Goal: Navigation & Orientation: Find specific page/section

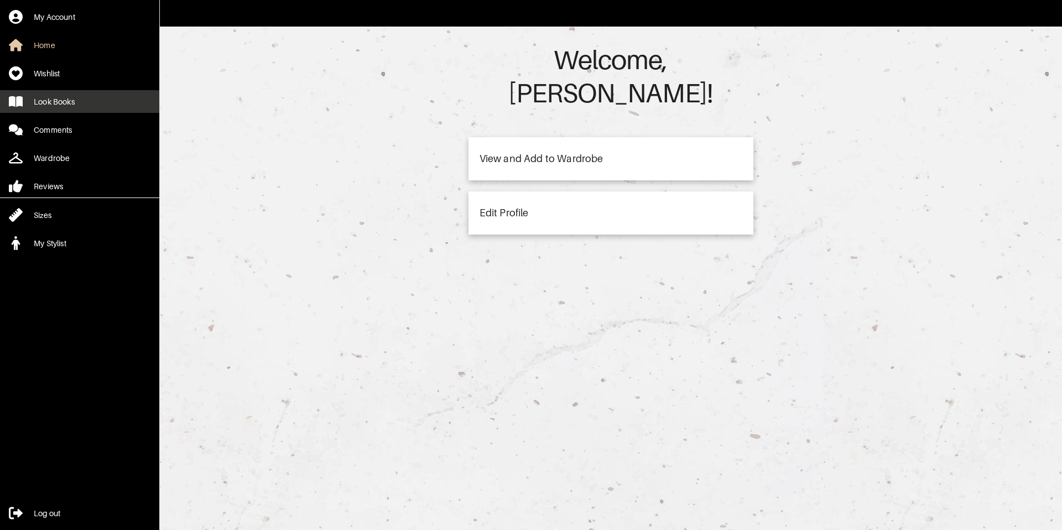
click at [22, 105] on icon at bounding box center [16, 101] width 14 height 11
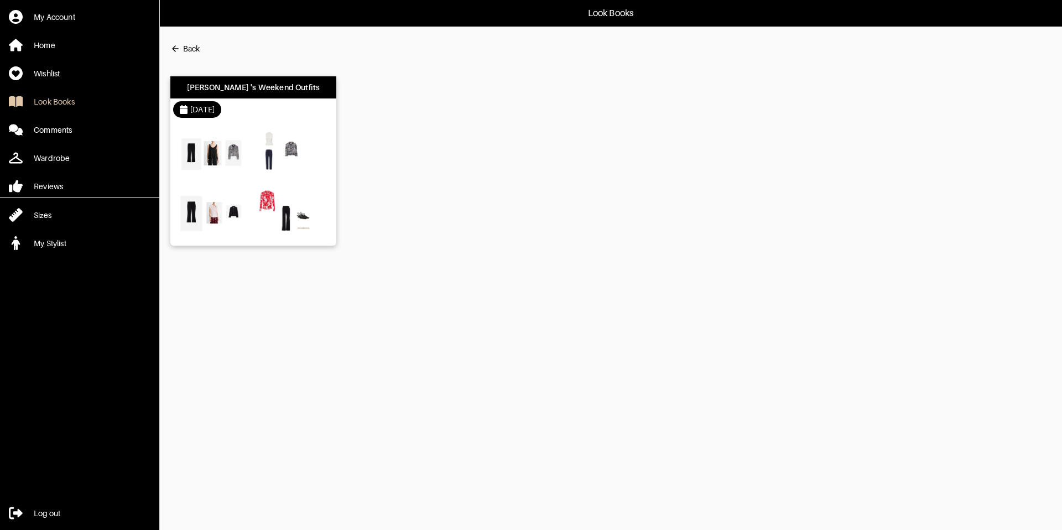
click at [253, 126] on div at bounding box center [253, 183] width 166 height 125
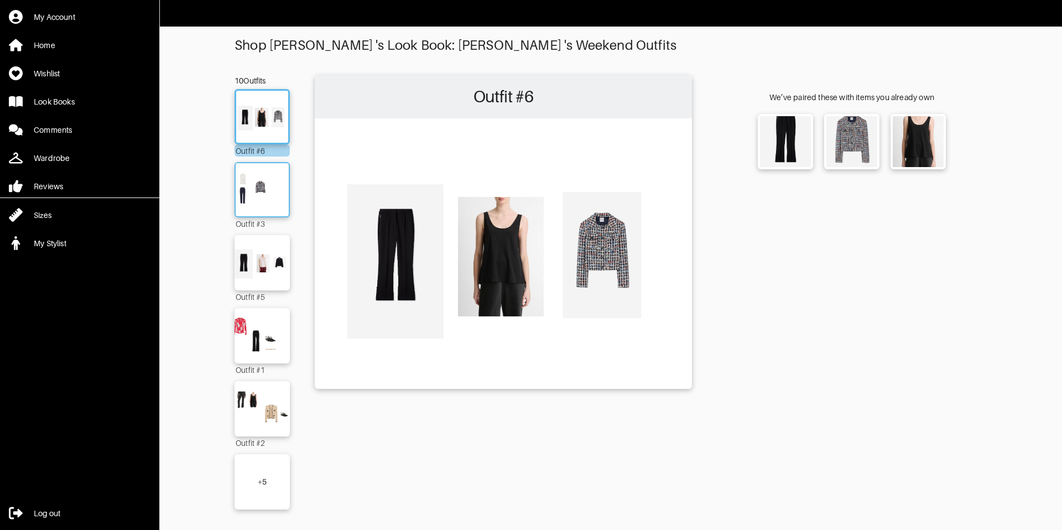
click at [280, 205] on img at bounding box center [262, 190] width 60 height 42
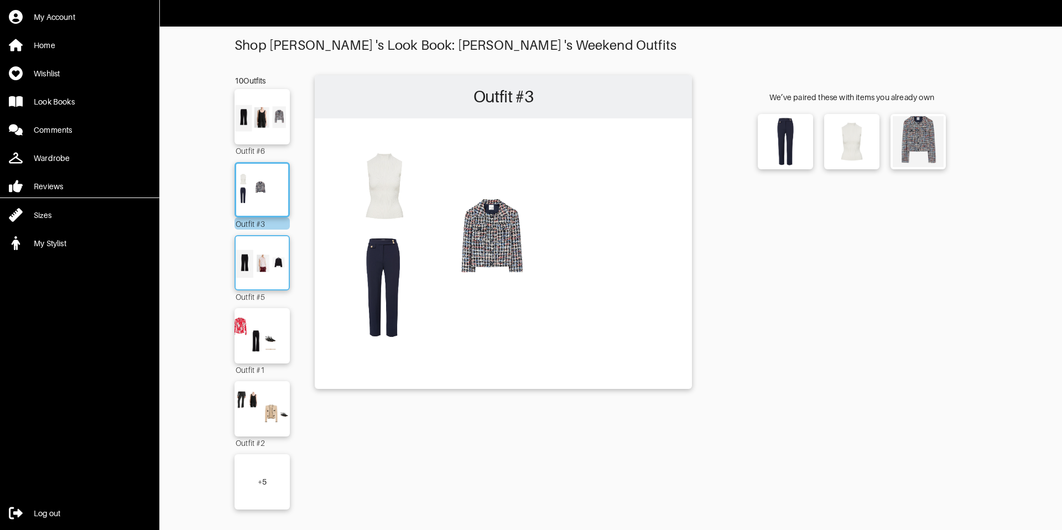
click at [272, 281] on img at bounding box center [262, 263] width 60 height 42
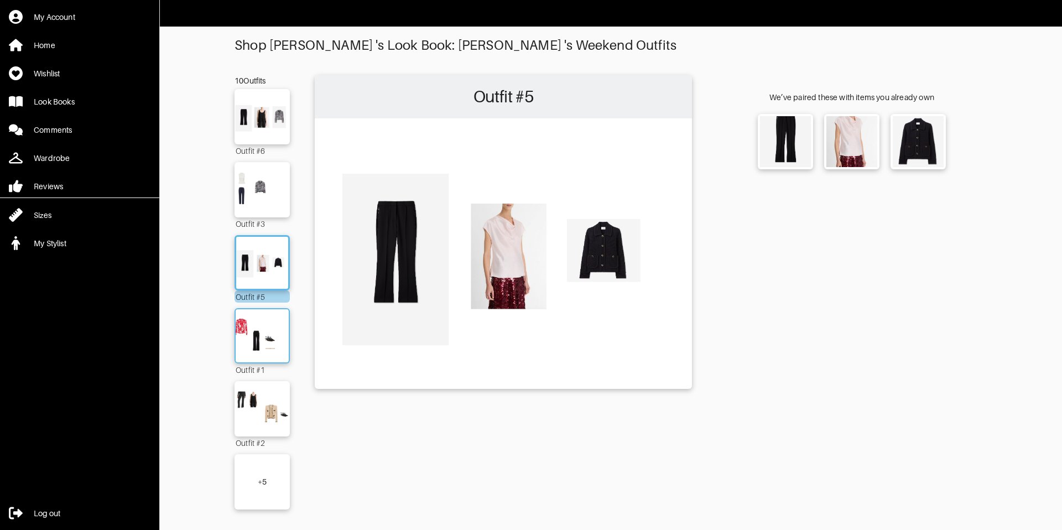
click at [275, 335] on img at bounding box center [262, 336] width 60 height 42
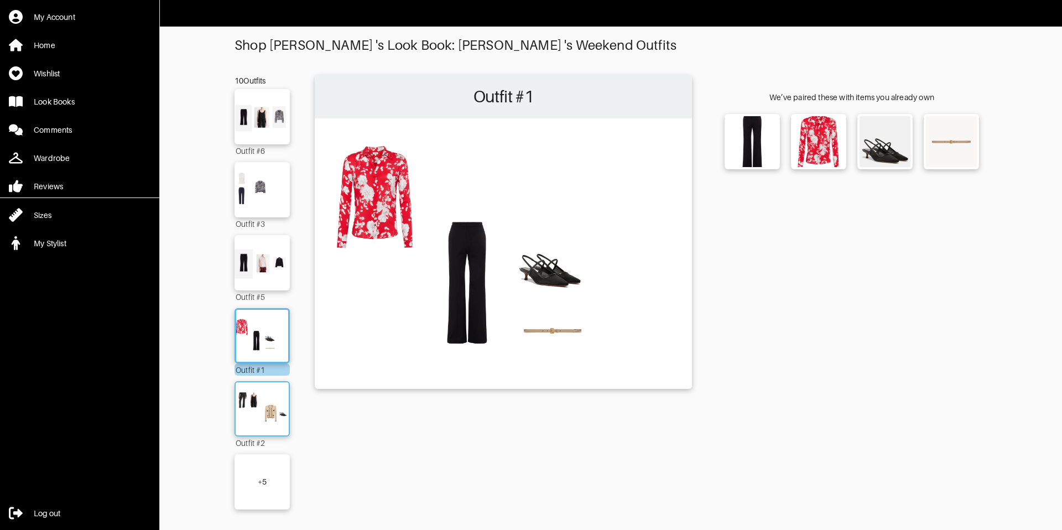
click at [270, 405] on img at bounding box center [262, 409] width 60 height 42
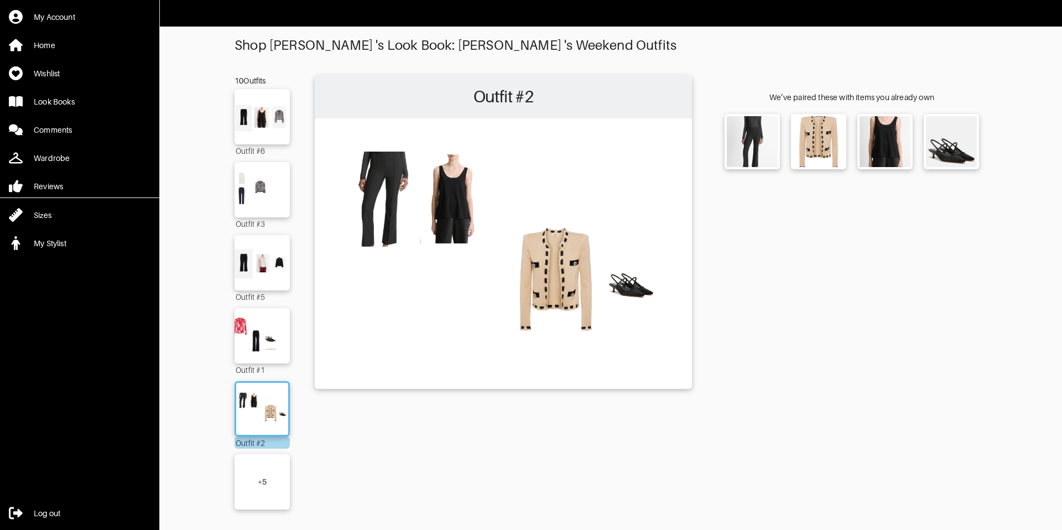
click at [275, 473] on div "+ 5" at bounding box center [261, 481] width 55 height 55
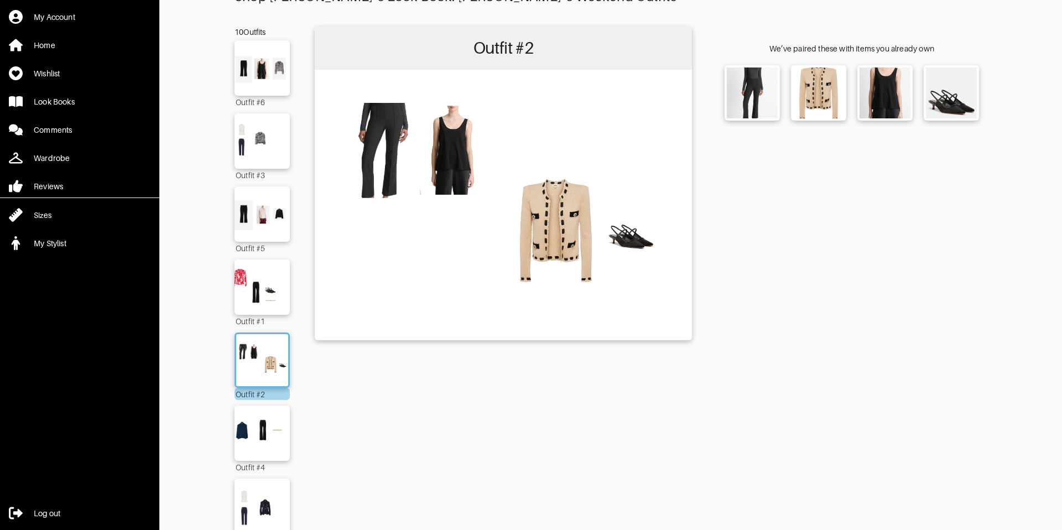
scroll to position [157, 0]
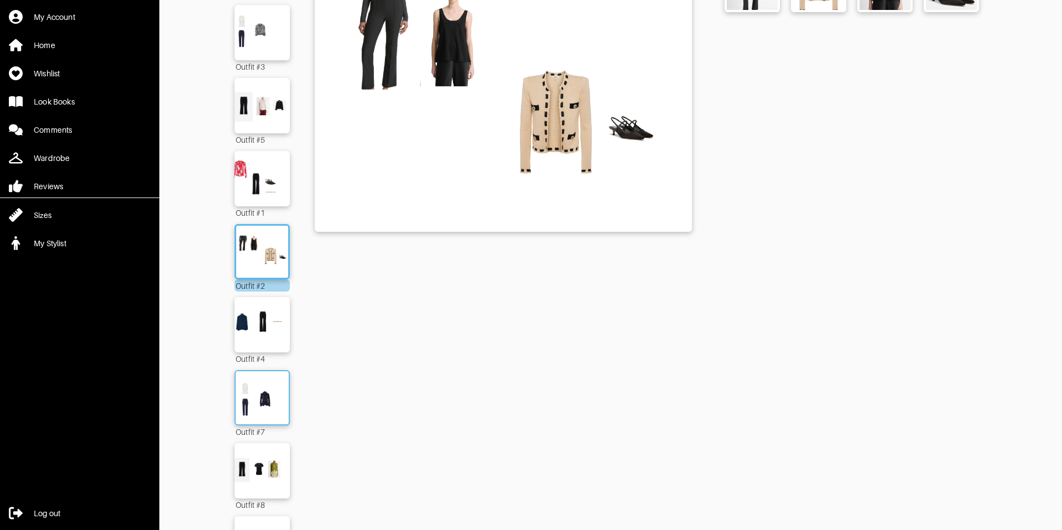
click at [249, 403] on img at bounding box center [262, 398] width 60 height 42
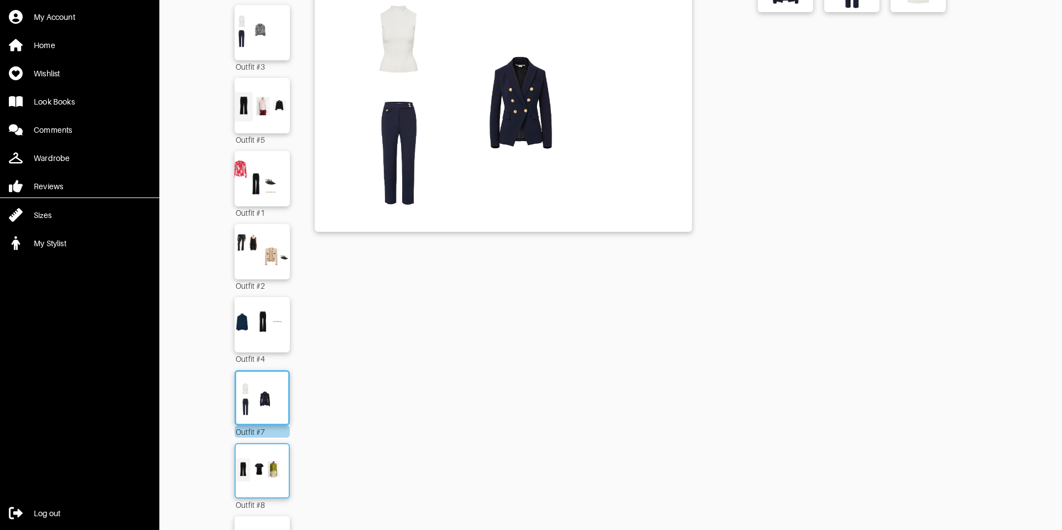
click at [274, 481] on img at bounding box center [262, 471] width 60 height 42
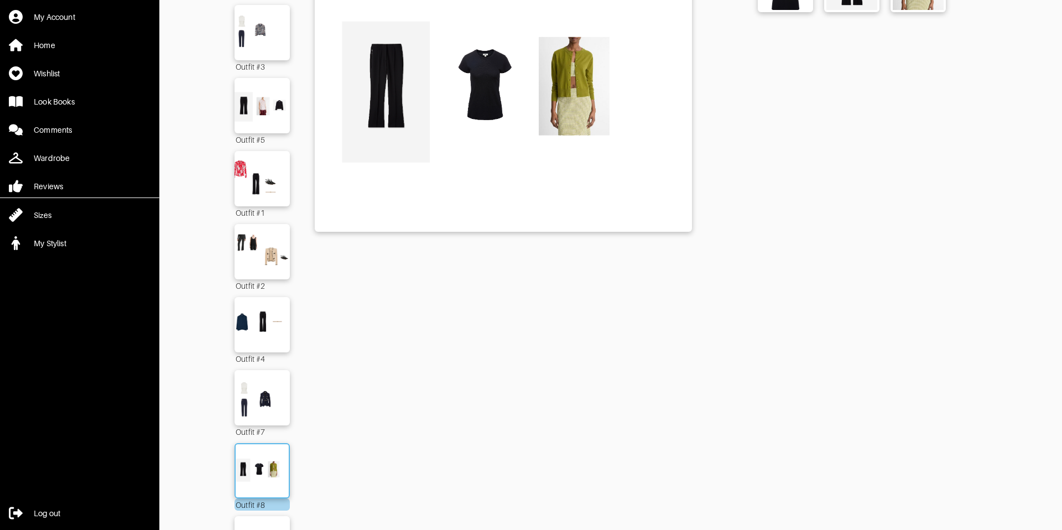
scroll to position [298, 0]
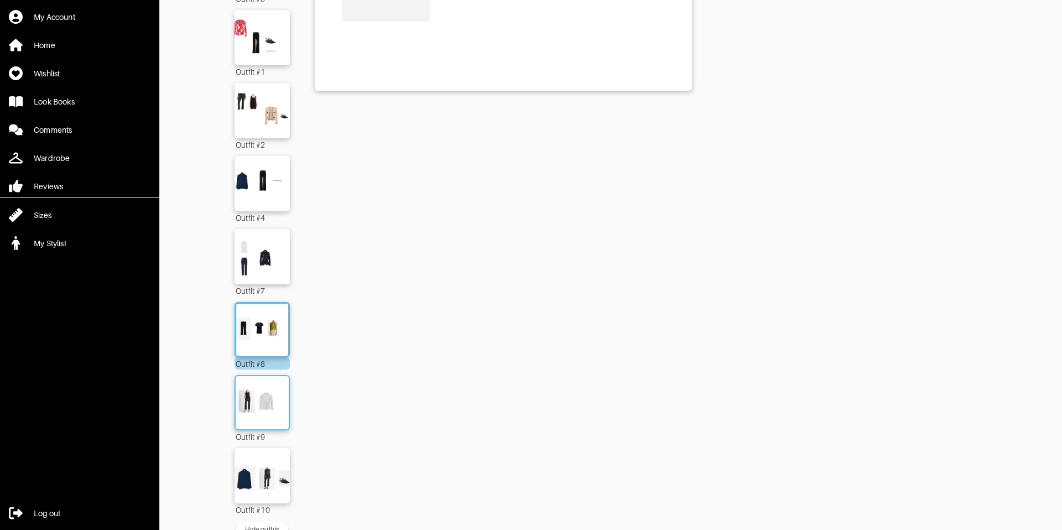
click at [249, 406] on img at bounding box center [262, 403] width 60 height 42
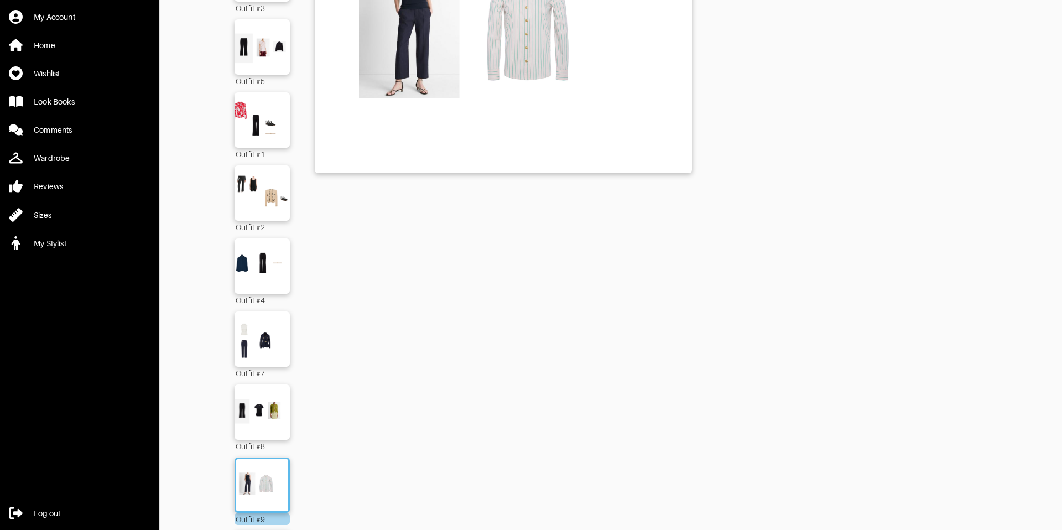
scroll to position [263, 0]
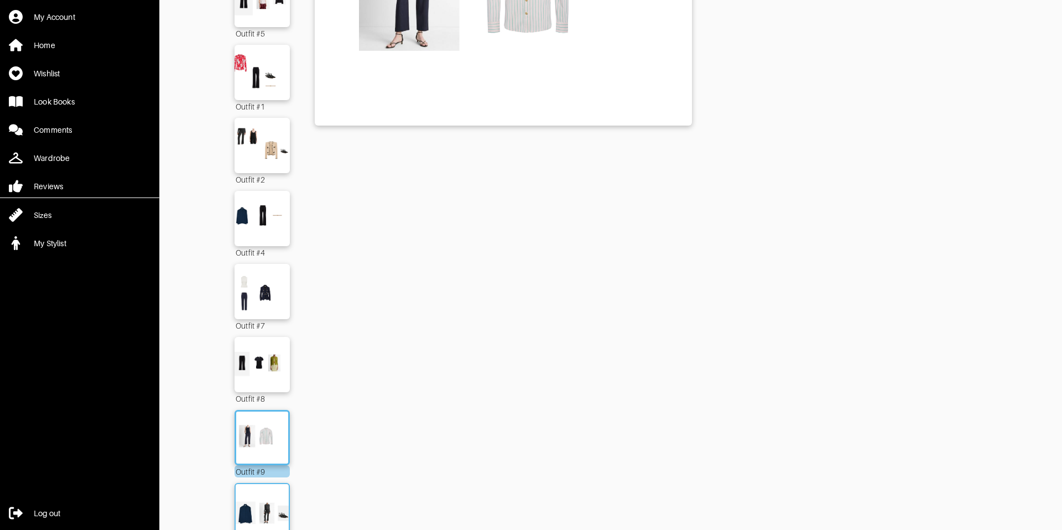
click at [269, 501] on img at bounding box center [262, 510] width 60 height 42
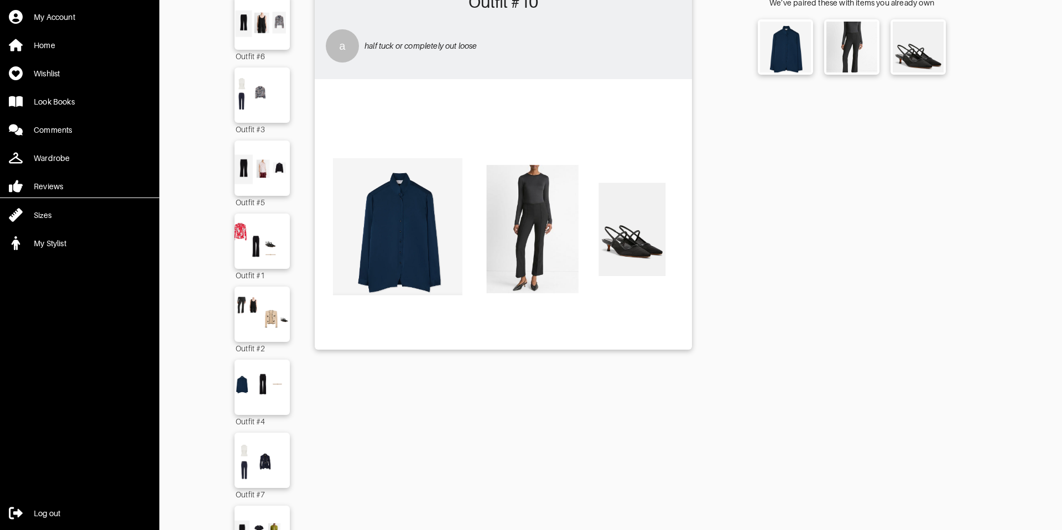
scroll to position [89, 0]
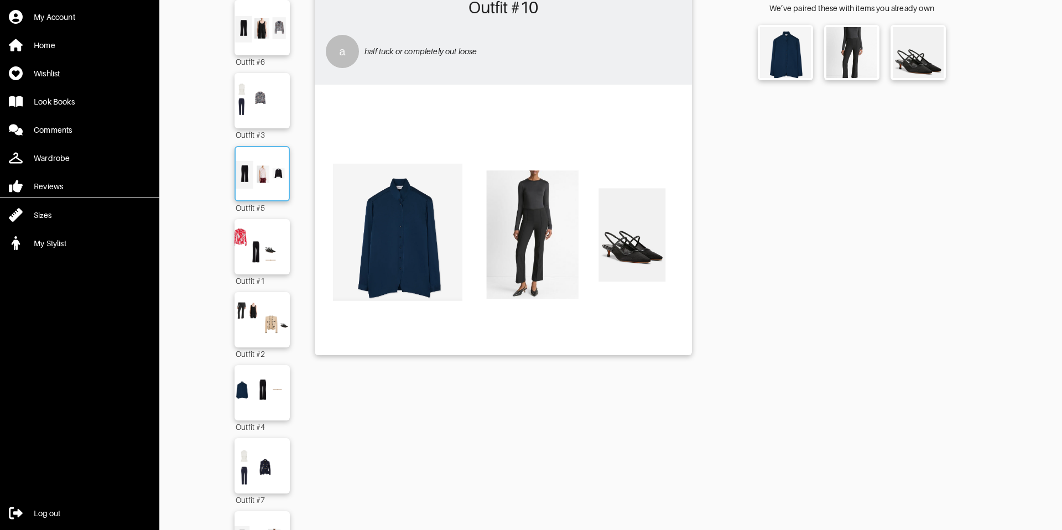
click at [248, 168] on img at bounding box center [262, 174] width 60 height 42
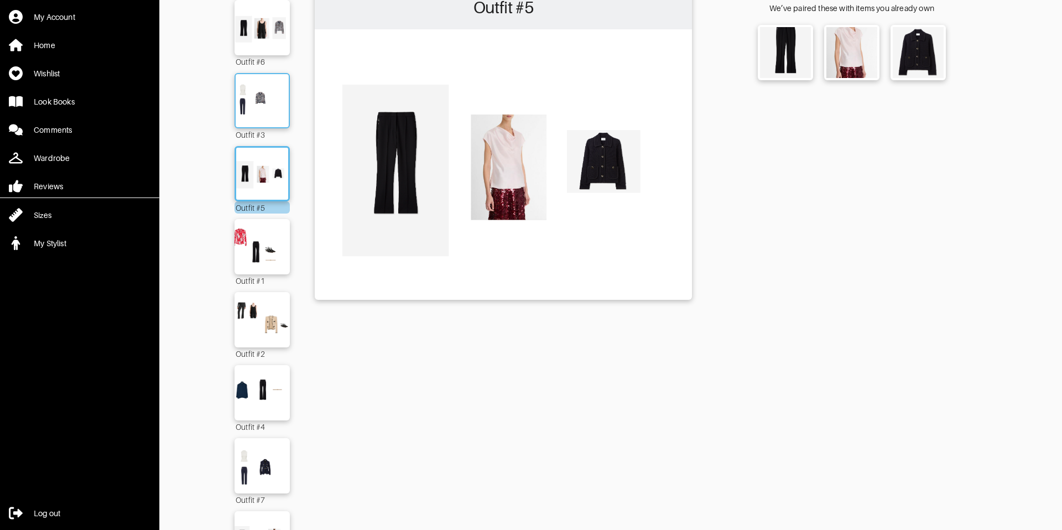
click at [250, 92] on img at bounding box center [262, 101] width 60 height 42
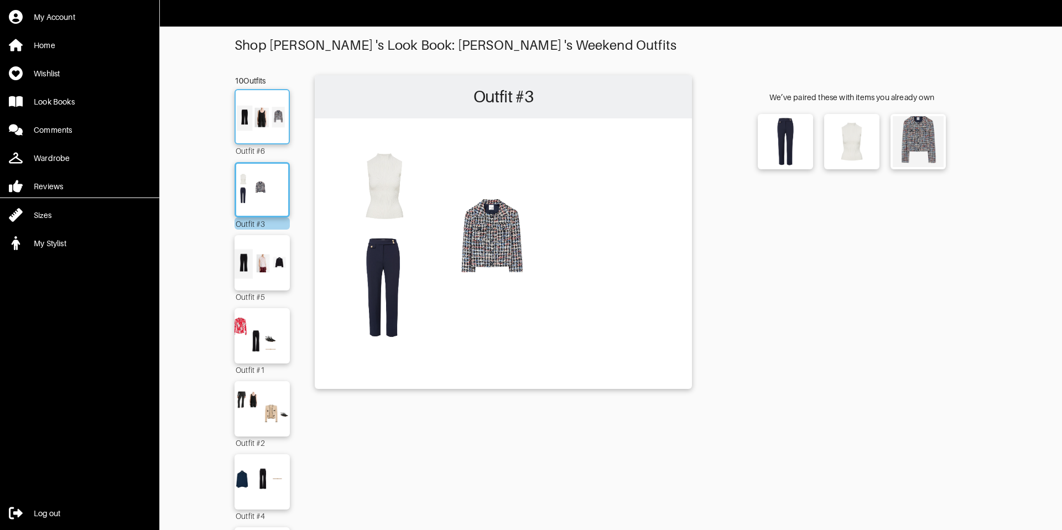
click at [262, 112] on img at bounding box center [262, 117] width 60 height 42
